Goal: Task Accomplishment & Management: Use online tool/utility

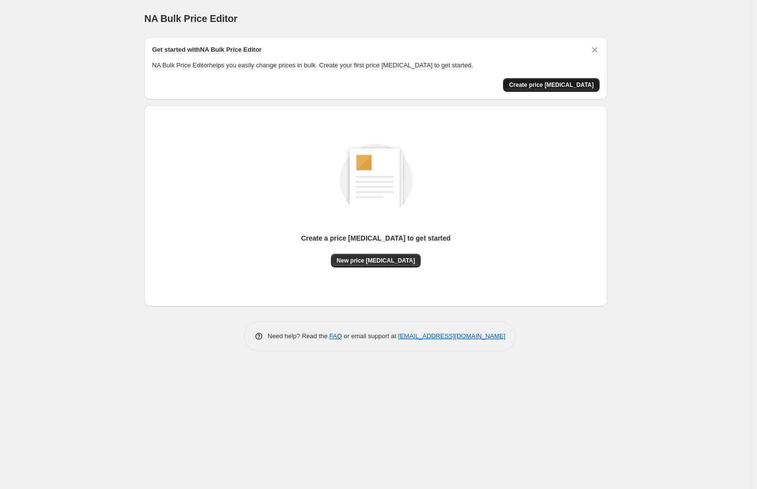
click at [541, 85] on span "Create price [MEDICAL_DATA]" at bounding box center [551, 85] width 85 height 8
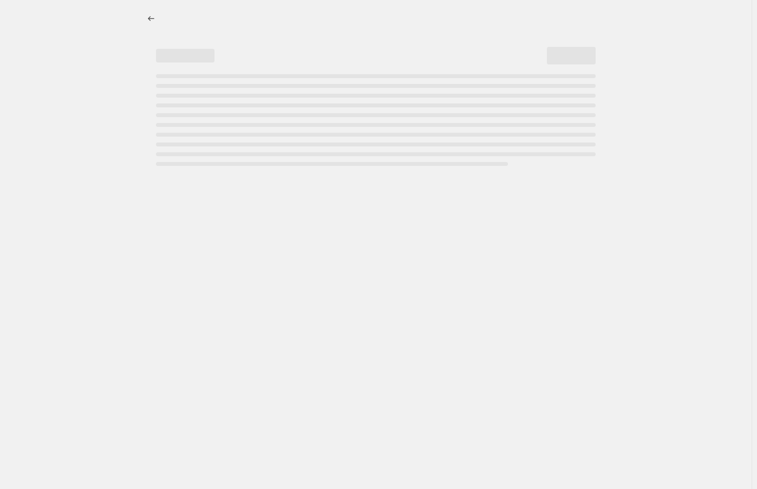
select select "percentage"
